Goal: Information Seeking & Learning: Learn about a topic

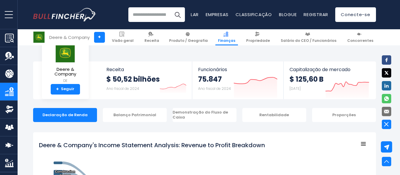
select select "****"
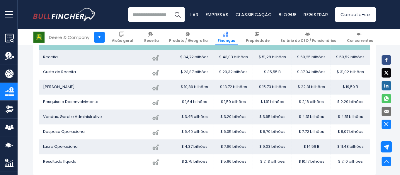
scroll to position [391, 0]
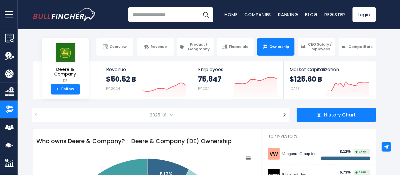
click at [8, 36] on img "Company Overview" at bounding box center [9, 38] width 9 height 9
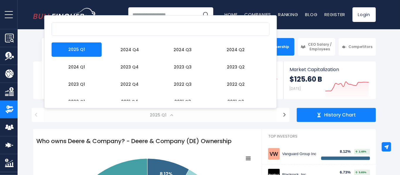
click at [171, 116] on span at bounding box center [171, 115] width 3 height 3
click at [293, 32] on body "Overview Revenue Product / Geography" at bounding box center [200, 87] width 400 height 175
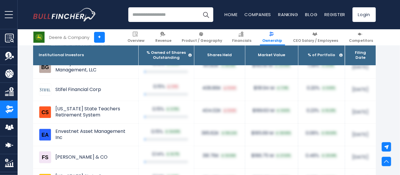
scroll to position [1662, 0]
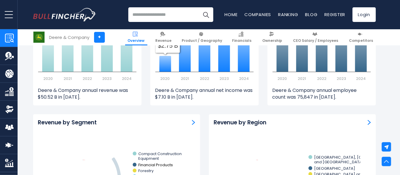
scroll to position [521, 0]
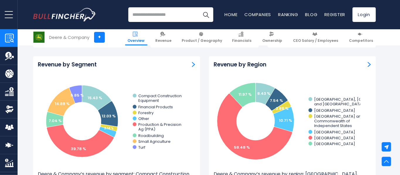
click at [11, 55] on img "Company Revenue" at bounding box center [9, 56] width 9 height 9
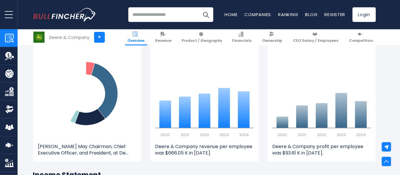
scroll to position [815, 0]
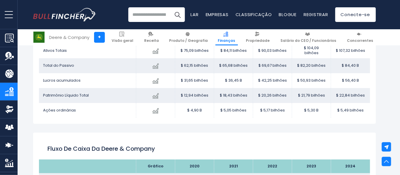
scroll to position [359, 0]
